Goal: Task Accomplishment & Management: Manage account settings

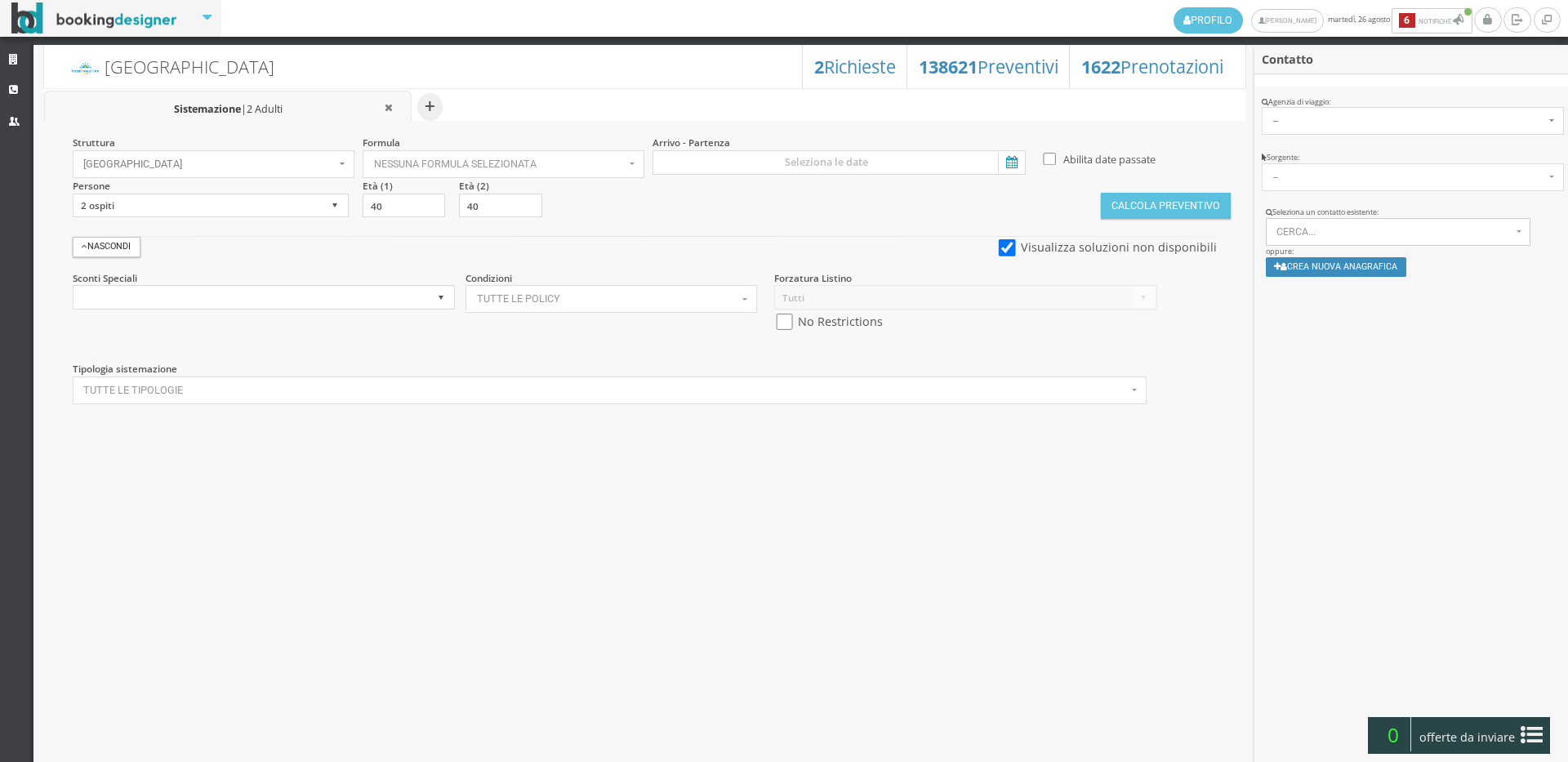
select select
click at [9, 52] on link "Strutture" at bounding box center [16, 61] width 34 height 30
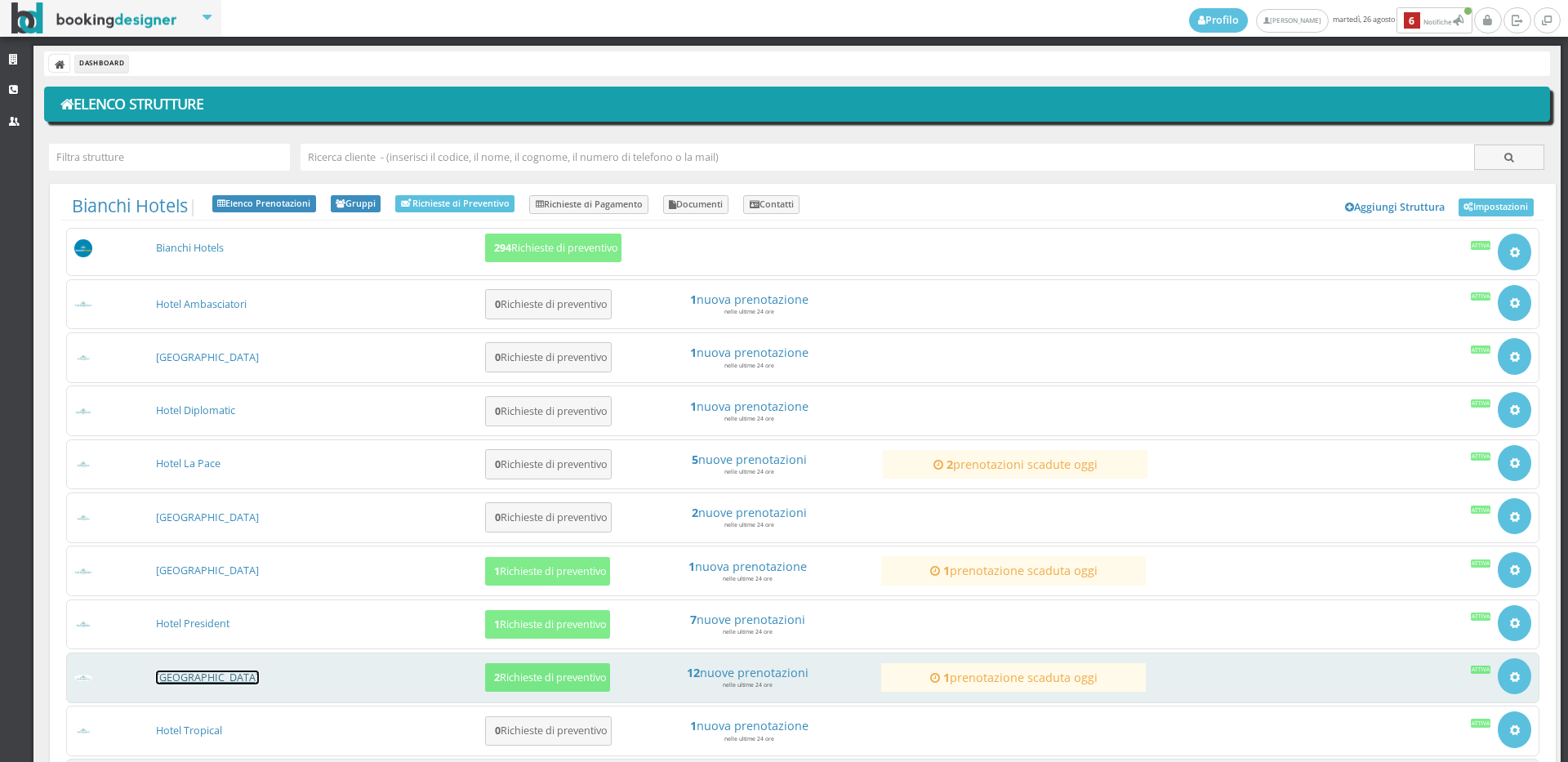
click at [215, 679] on link "[GEOGRAPHIC_DATA]" at bounding box center [207, 677] width 103 height 14
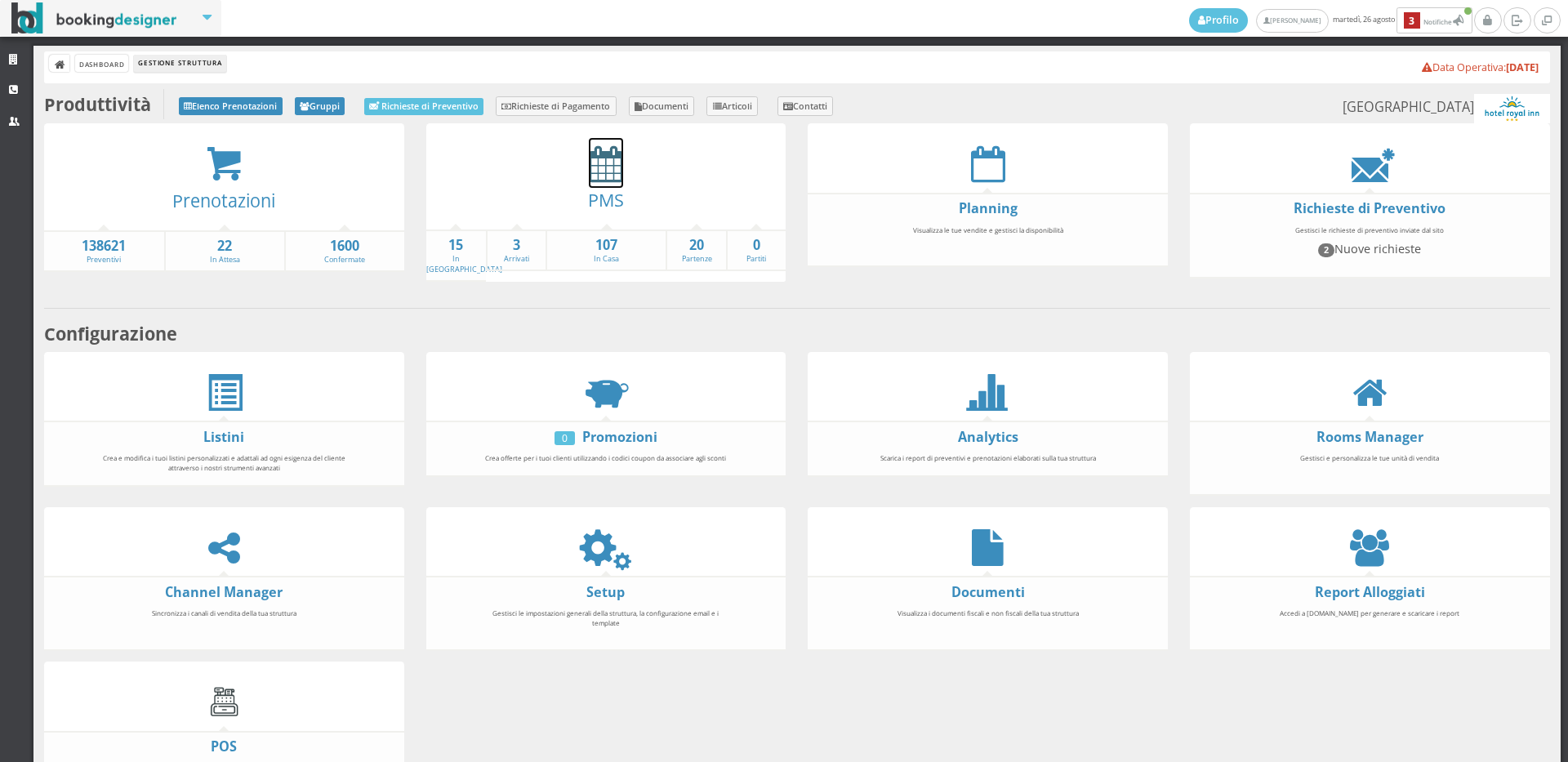
click at [593, 179] on icon at bounding box center [606, 164] width 35 height 37
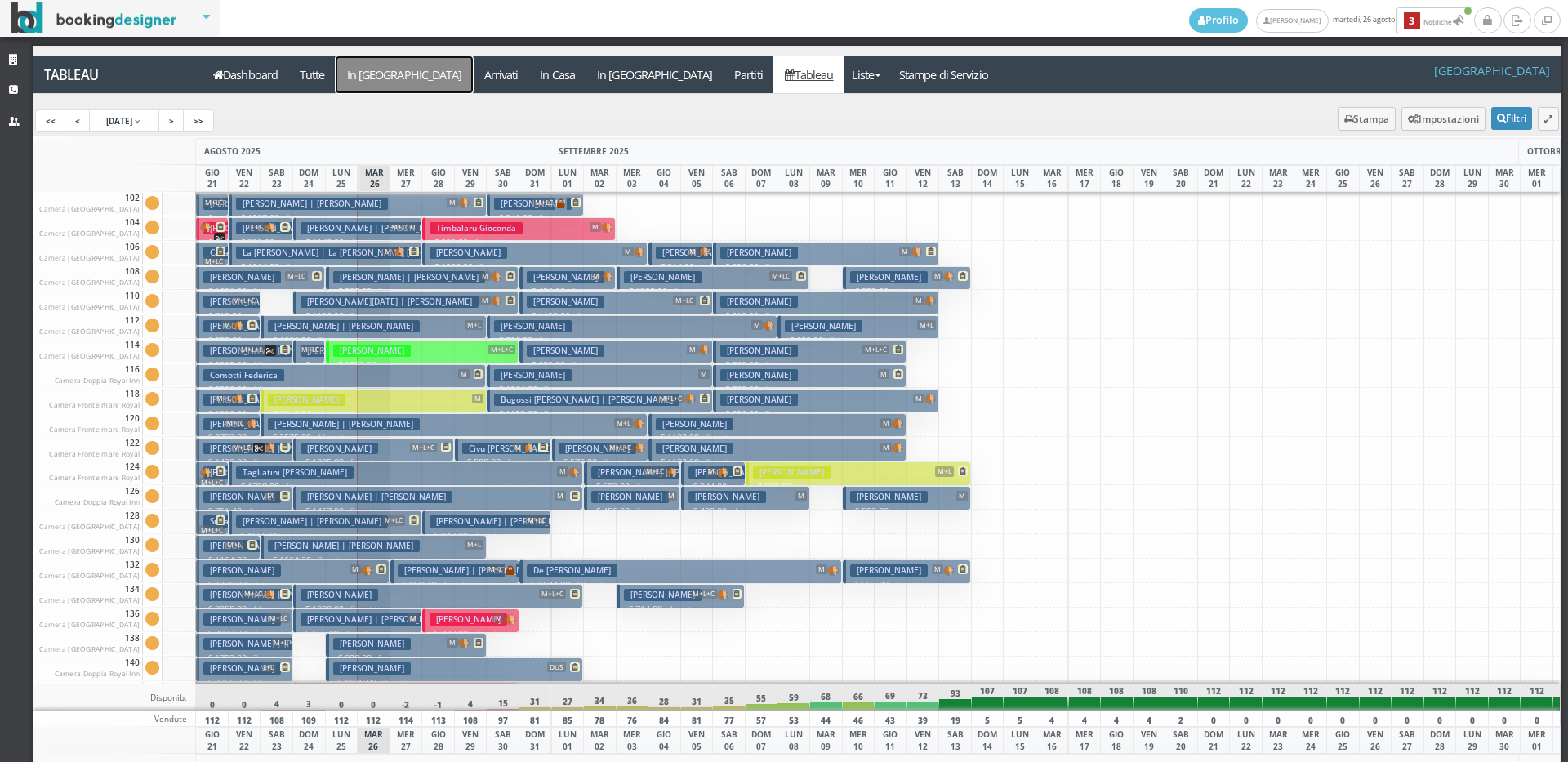
click at [347, 69] on a=pms-arrival-reservations"] "In [GEOGRAPHIC_DATA]" at bounding box center [404, 75] width 137 height 37
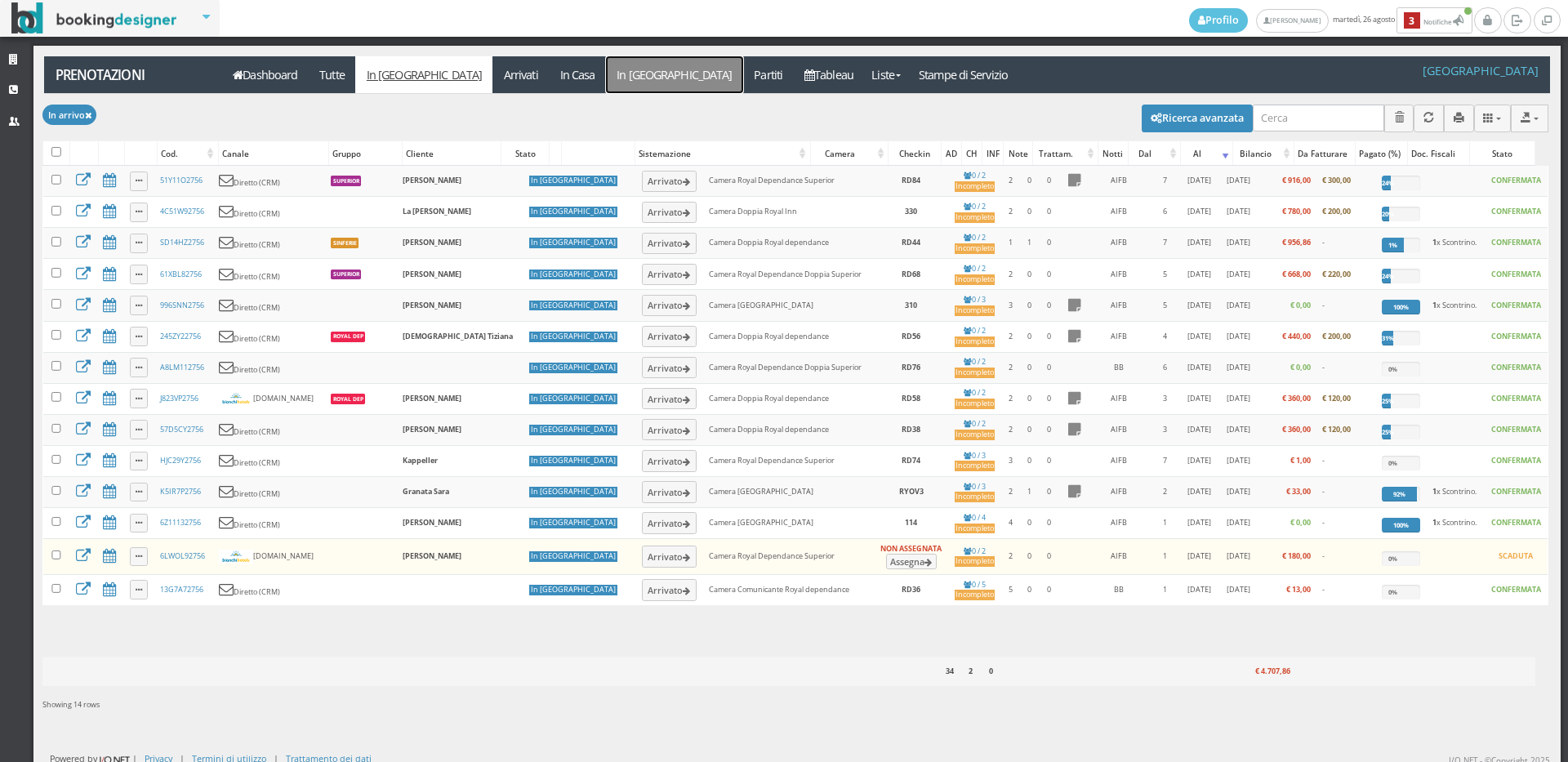
click at [606, 79] on link "In Partenza" at bounding box center [674, 75] width 137 height 37
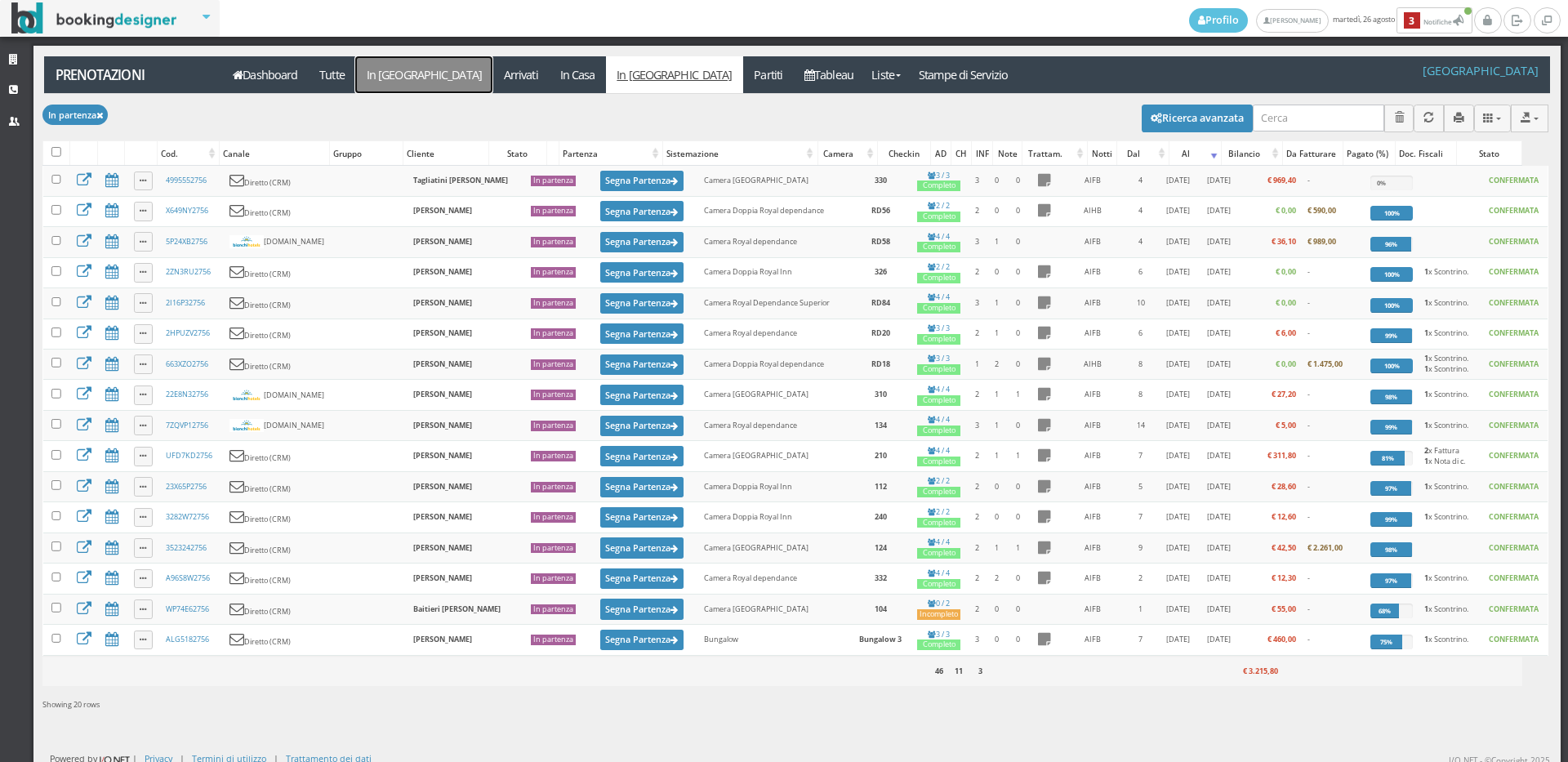
click at [392, 63] on link "In [GEOGRAPHIC_DATA]" at bounding box center [423, 75] width 137 height 37
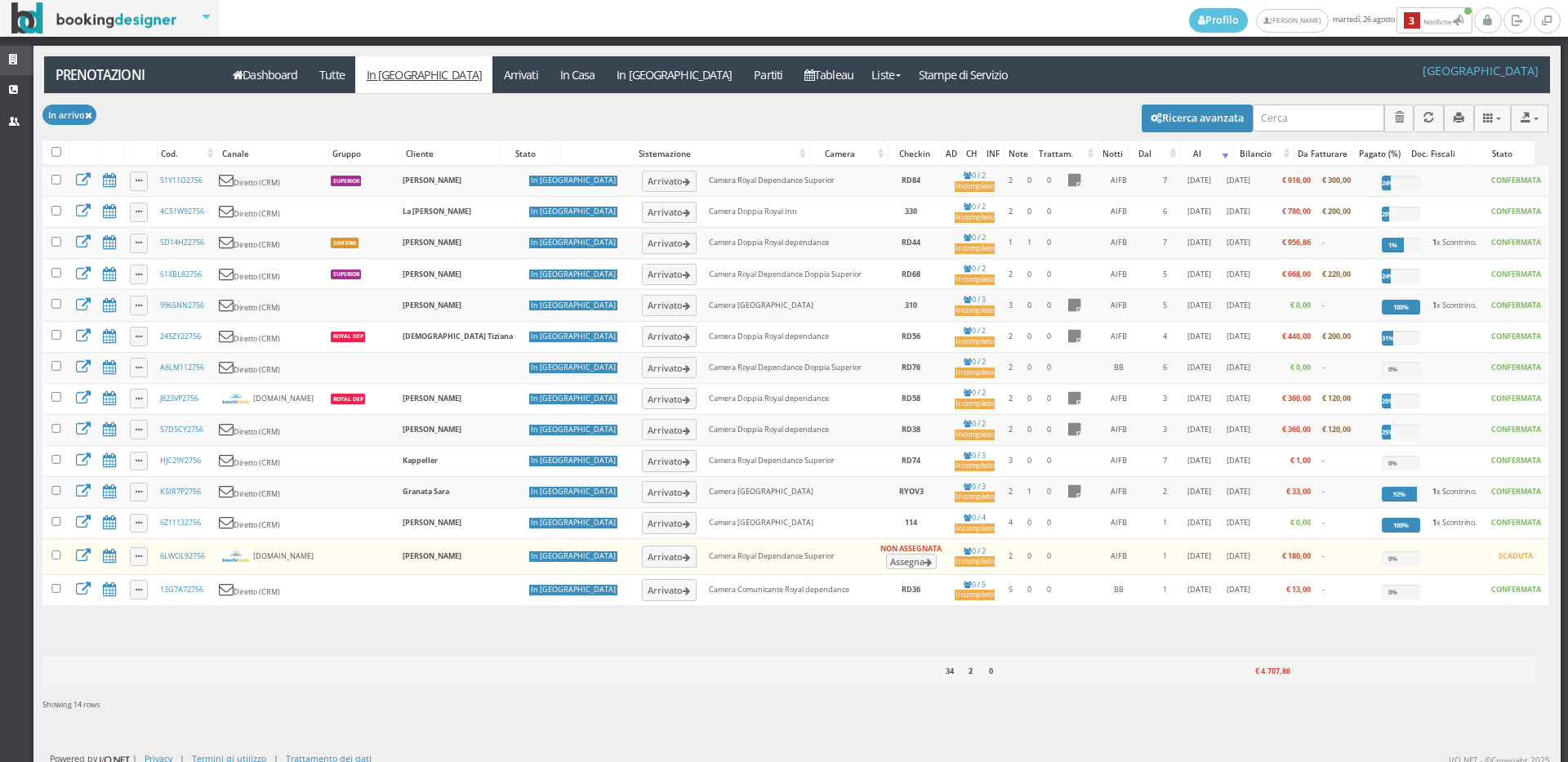
click at [14, 59] on icon at bounding box center [16, 60] width 13 height 11
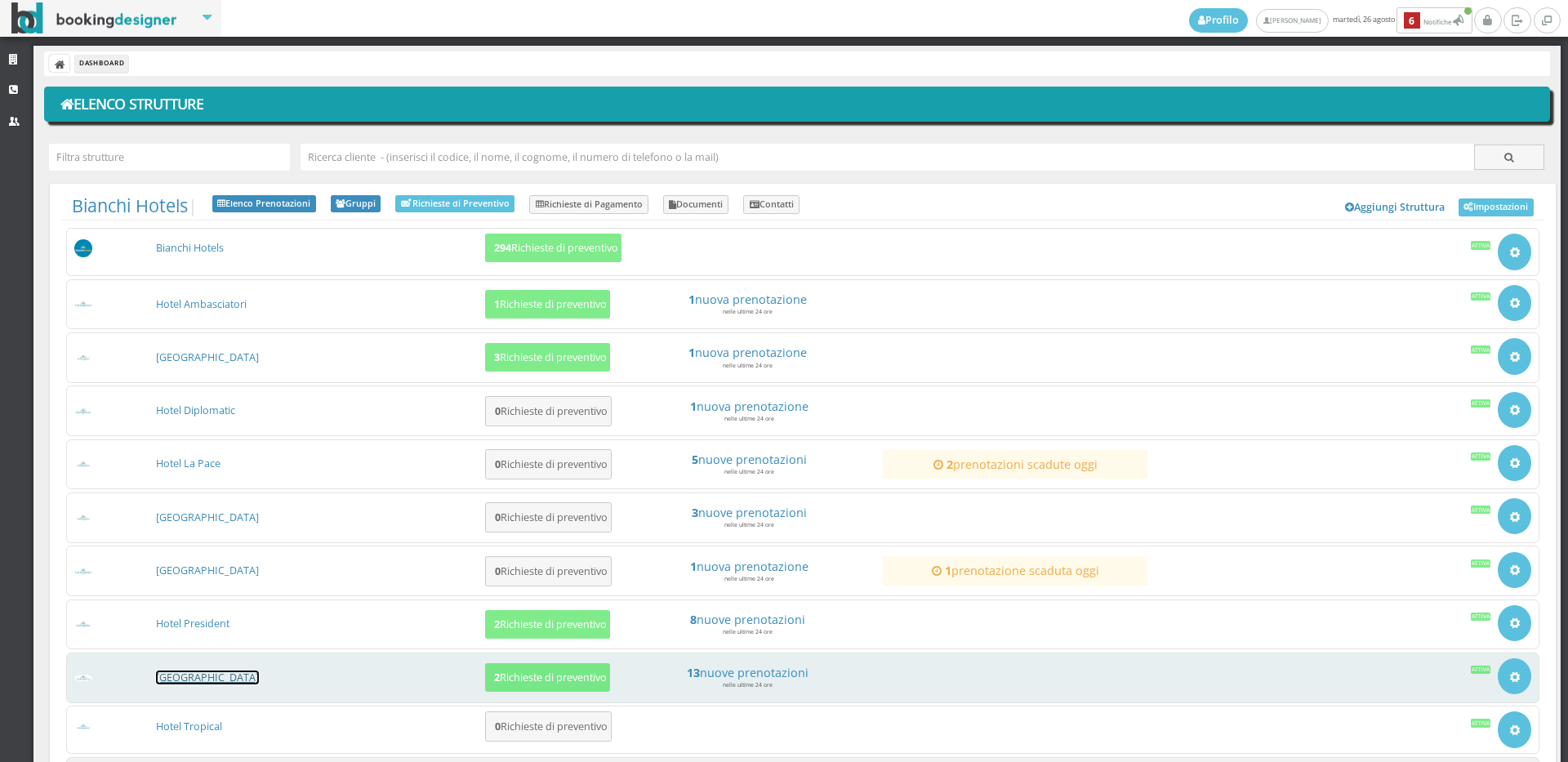
click at [206, 672] on link "[GEOGRAPHIC_DATA]" at bounding box center [207, 677] width 103 height 14
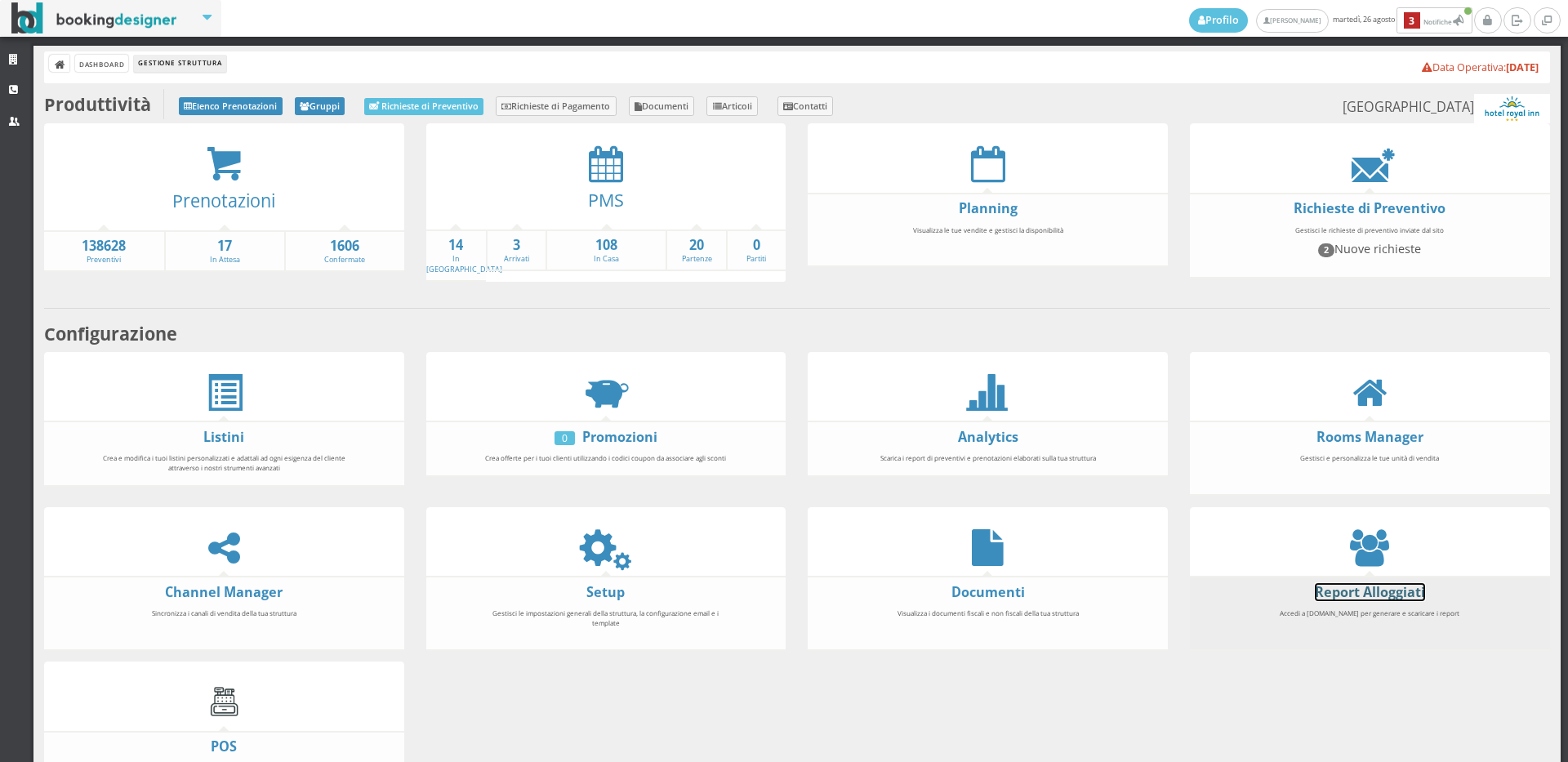
click at [1340, 584] on link "Report Alloggiati" at bounding box center [1370, 593] width 110 height 18
click at [1335, 588] on link "Report Alloggiati" at bounding box center [1370, 593] width 110 height 18
click at [1407, 585] on link "Report Alloggiati" at bounding box center [1370, 593] width 110 height 18
click at [1372, 586] on link "Report Alloggiati" at bounding box center [1370, 593] width 110 height 18
click at [1317, 584] on link "Report Alloggiati" at bounding box center [1370, 593] width 110 height 18
